Goal: Transaction & Acquisition: Download file/media

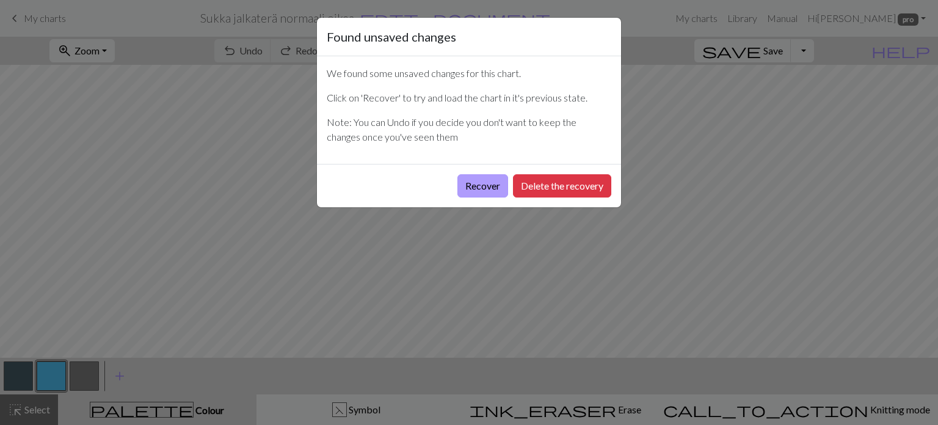
click at [488, 183] on button "Recover" at bounding box center [482, 185] width 51 height 23
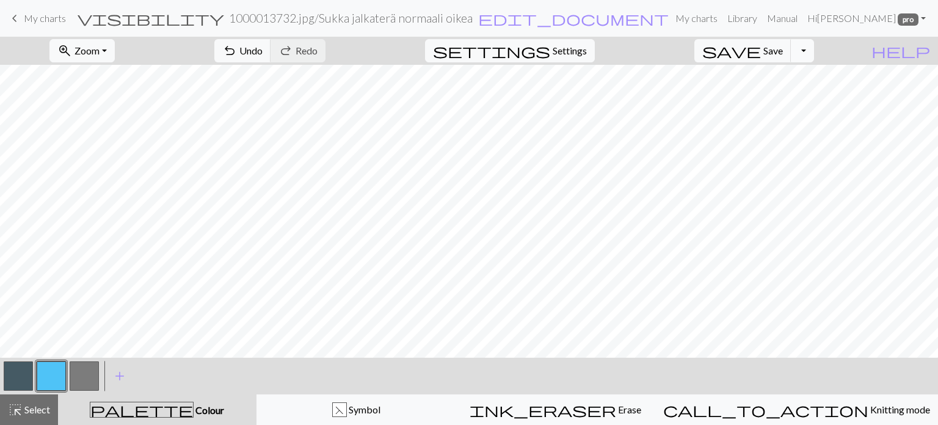
click at [814, 48] on button "Toggle Dropdown" at bounding box center [802, 50] width 23 height 23
click at [774, 101] on button "save_alt Download" at bounding box center [713, 97] width 202 height 20
click at [922, 16] on link "Hi [PERSON_NAME] pro" at bounding box center [867, 18] width 128 height 24
click at [867, 92] on link "Logout" at bounding box center [861, 91] width 39 height 24
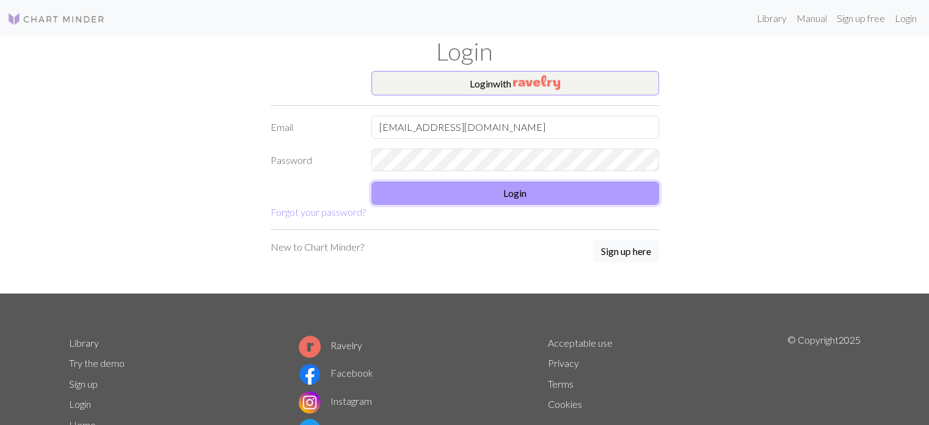
click at [484, 190] on button "Login" at bounding box center [515, 192] width 288 height 23
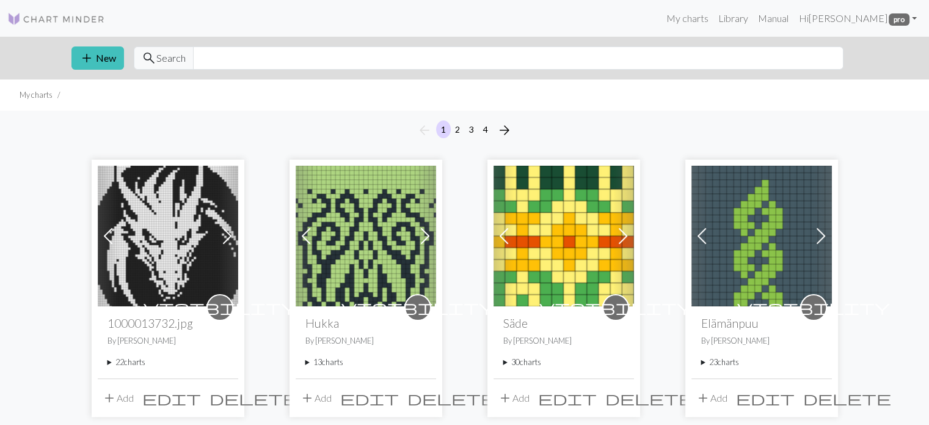
click at [109, 360] on summary "22 charts" at bounding box center [167, 362] width 121 height 12
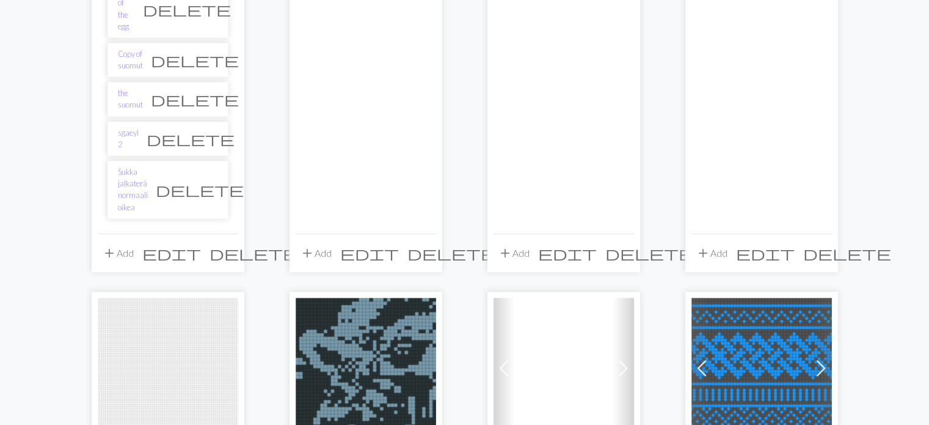
scroll to position [1099, 0]
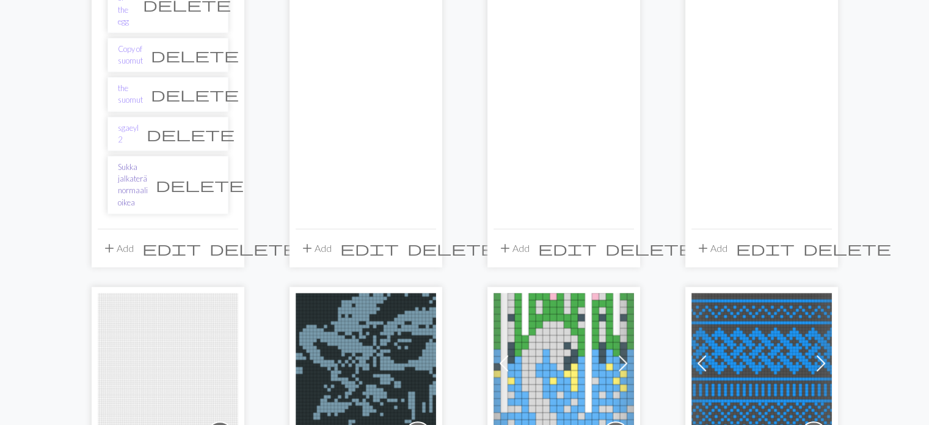
click at [148, 161] on link "Sukka jalkaterä normaali oikea" at bounding box center [133, 184] width 30 height 47
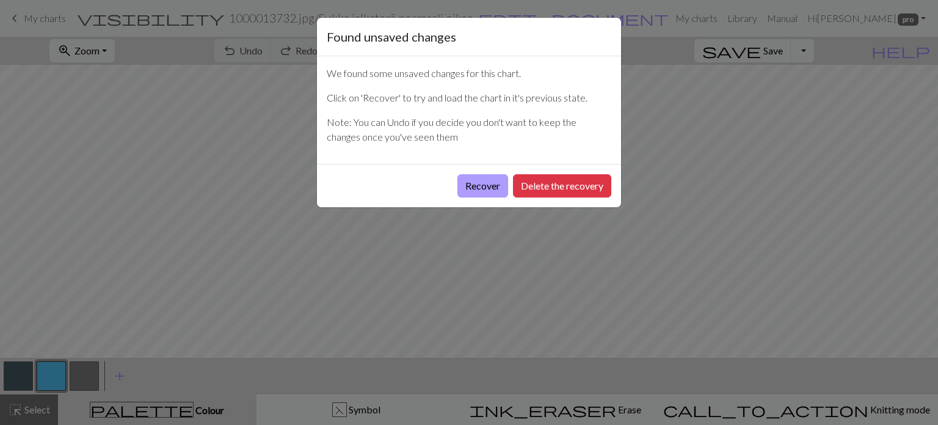
click at [482, 188] on button "Recover" at bounding box center [482, 185] width 51 height 23
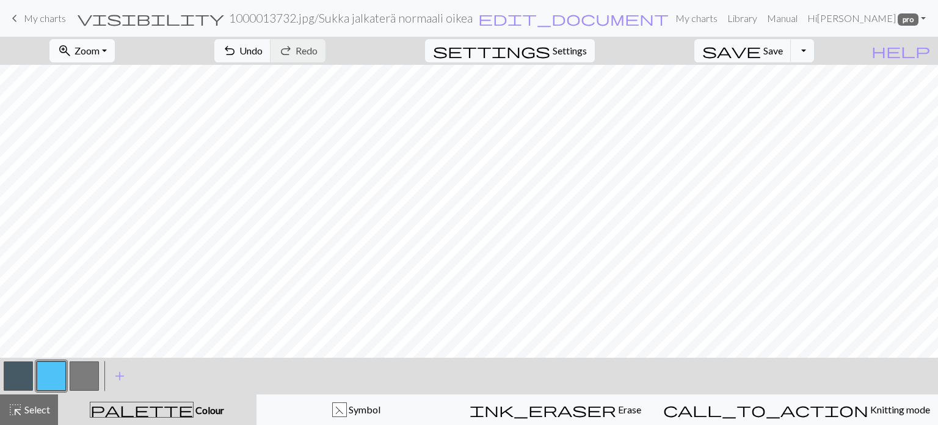
click at [72, 48] on span "zoom_in" at bounding box center [64, 50] width 15 height 17
click at [104, 148] on button "50%" at bounding box center [99, 147] width 97 height 20
click at [814, 54] on button "Toggle Dropdown" at bounding box center [802, 50] width 23 height 23
click at [783, 98] on button "save_alt Download" at bounding box center [713, 97] width 202 height 20
click at [926, 52] on span "help" at bounding box center [901, 50] width 59 height 17
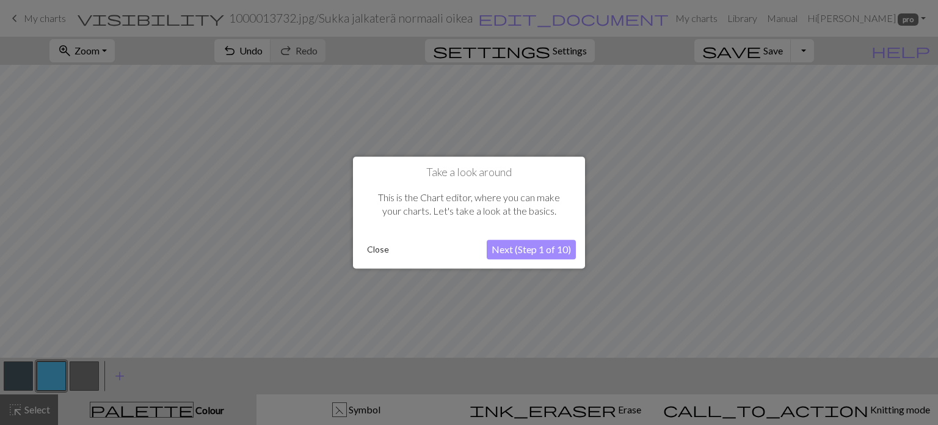
click at [386, 249] on button "Close" at bounding box center [378, 249] width 32 height 18
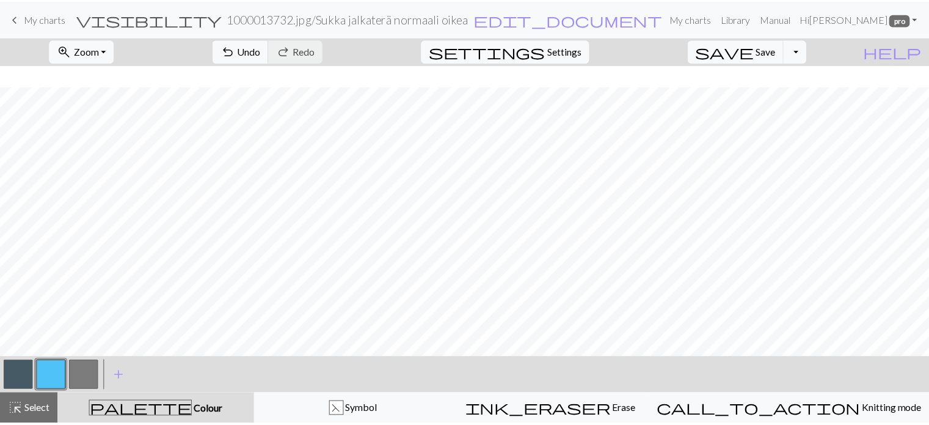
scroll to position [21, 0]
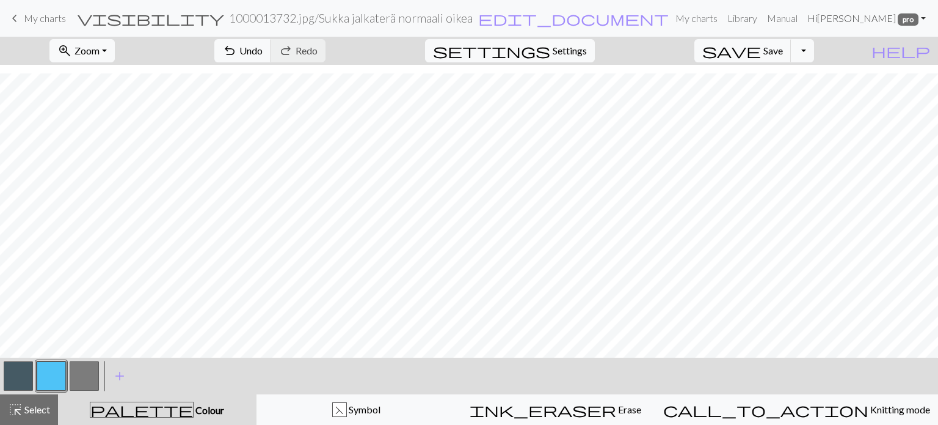
click at [922, 16] on link "Hi [PERSON_NAME] pro" at bounding box center [867, 18] width 128 height 24
click at [902, 49] on link "Account settings" at bounding box center [881, 52] width 79 height 24
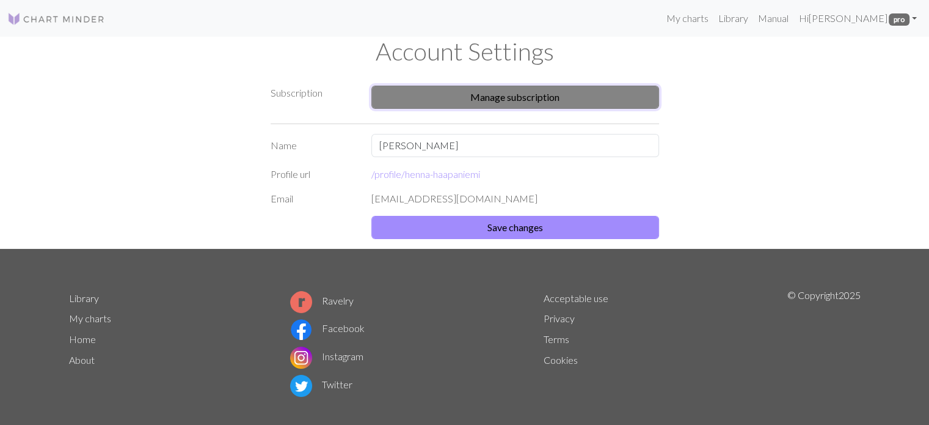
click at [577, 91] on button "Manage subscription" at bounding box center [515, 97] width 288 height 23
click at [679, 21] on link "My charts" at bounding box center [687, 18] width 52 height 24
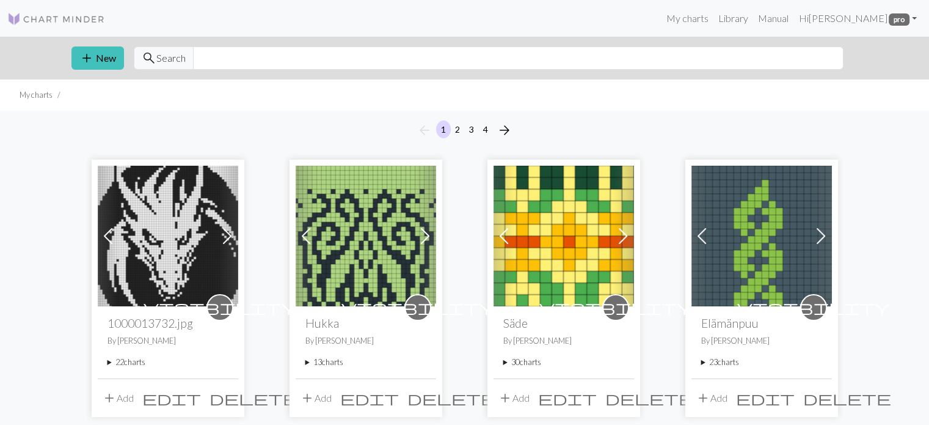
click at [505, 361] on summary "30 charts" at bounding box center [563, 362] width 121 height 12
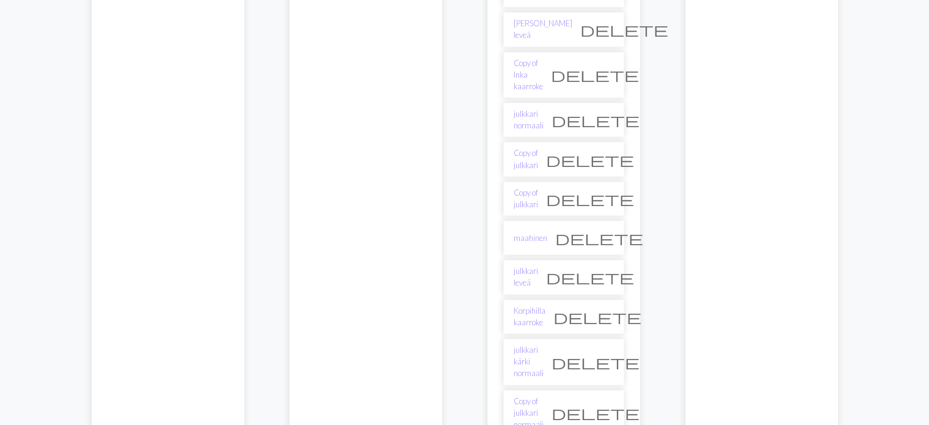
scroll to position [1161, 0]
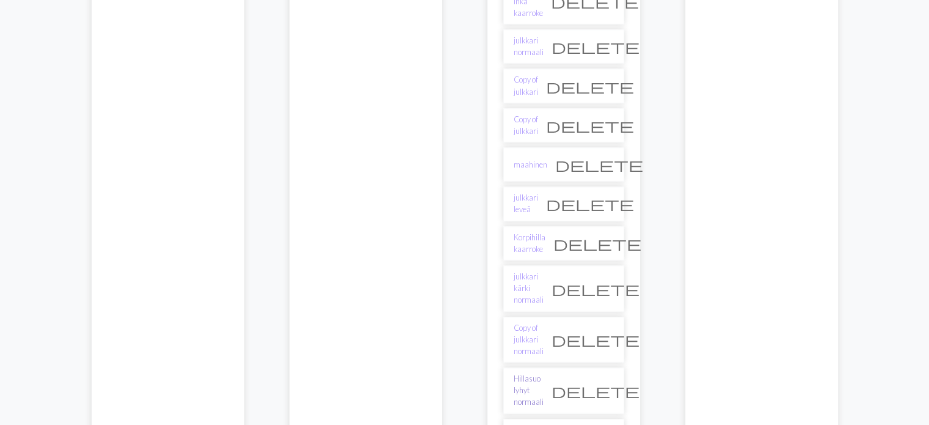
click at [529, 373] on link "Hillasuo lyhyt normaali" at bounding box center [529, 390] width 30 height 35
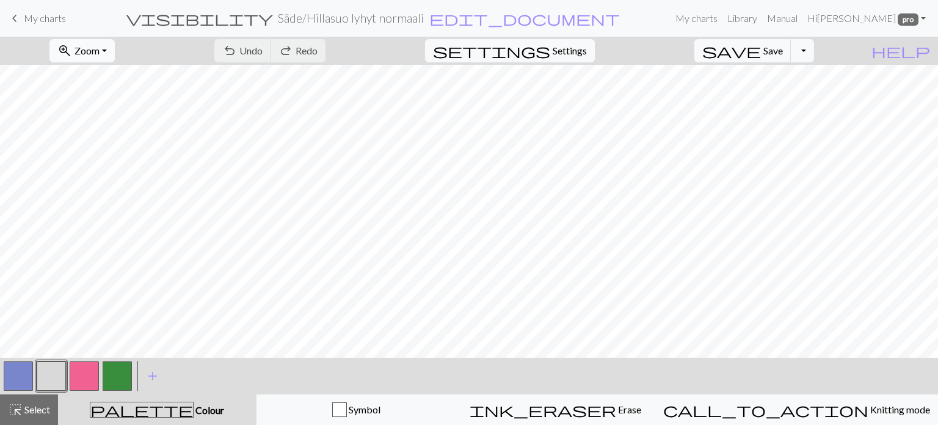
click at [100, 46] on span "Zoom" at bounding box center [87, 51] width 25 height 12
click at [115, 81] on button "Fit all" at bounding box center [99, 78] width 97 height 20
click at [814, 51] on button "Toggle Dropdown" at bounding box center [802, 50] width 23 height 23
click at [784, 97] on button "save_alt Download" at bounding box center [713, 97] width 202 height 20
click at [814, 55] on button "Toggle Dropdown" at bounding box center [802, 50] width 23 height 23
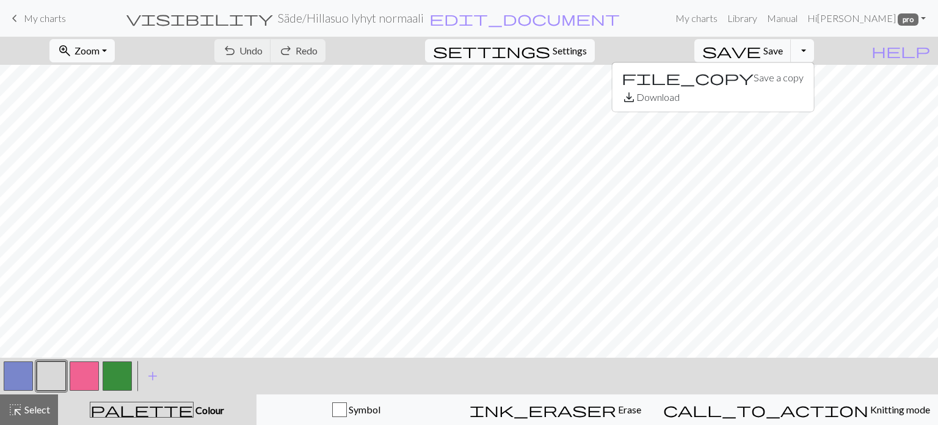
click at [814, 55] on button "Toggle Dropdown" at bounding box center [802, 50] width 23 height 23
click at [814, 51] on button "Toggle Dropdown" at bounding box center [802, 50] width 23 height 23
click at [789, 95] on button "save_alt Download" at bounding box center [713, 97] width 202 height 20
